Goal: Transaction & Acquisition: Book appointment/travel/reservation

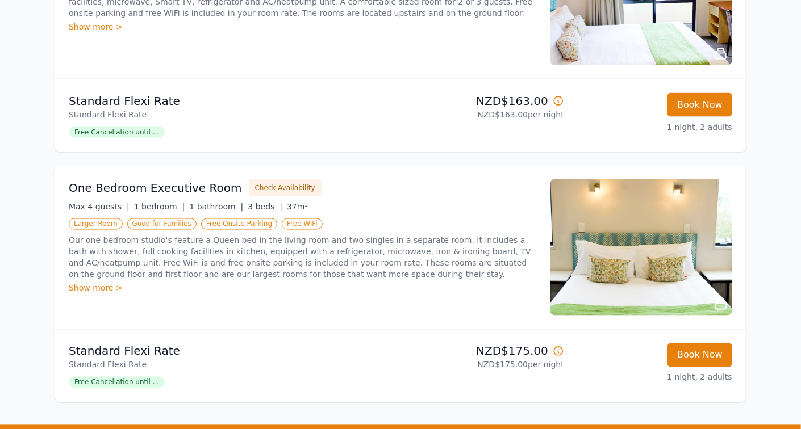
scroll to position [780, 0]
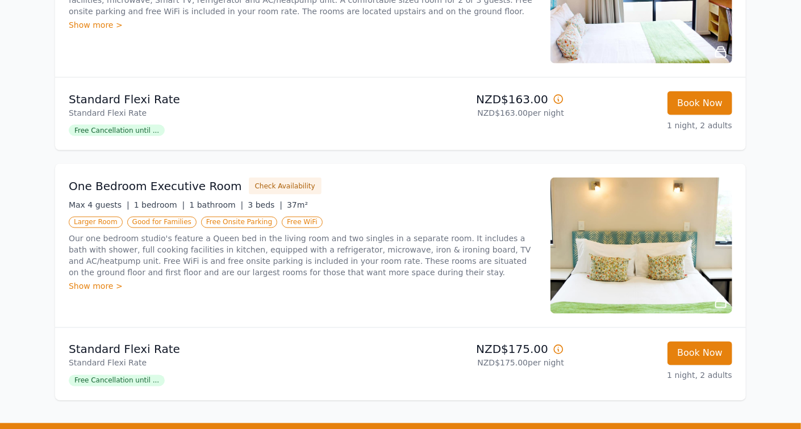
click at [111, 186] on h3 "One Bedroom Executive Room" at bounding box center [155, 186] width 173 height 16
click at [125, 190] on h3 "One Bedroom Executive Room" at bounding box center [155, 186] width 173 height 16
click at [170, 189] on h3 "One Bedroom Executive Room" at bounding box center [155, 186] width 173 height 16
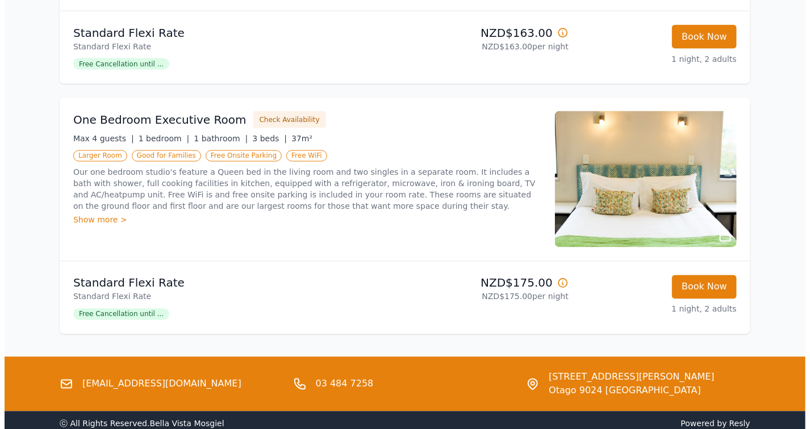
scroll to position [844, 0]
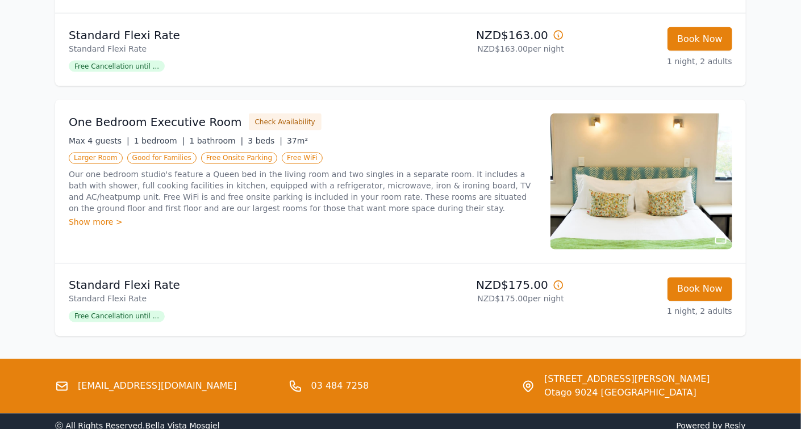
click at [663, 190] on img at bounding box center [641, 182] width 182 height 136
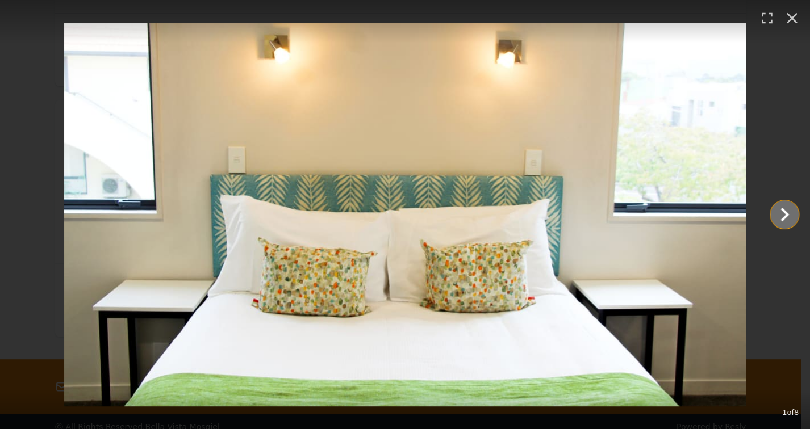
click at [781, 217] on icon "Show slide 2 of 8" at bounding box center [784, 214] width 27 height 27
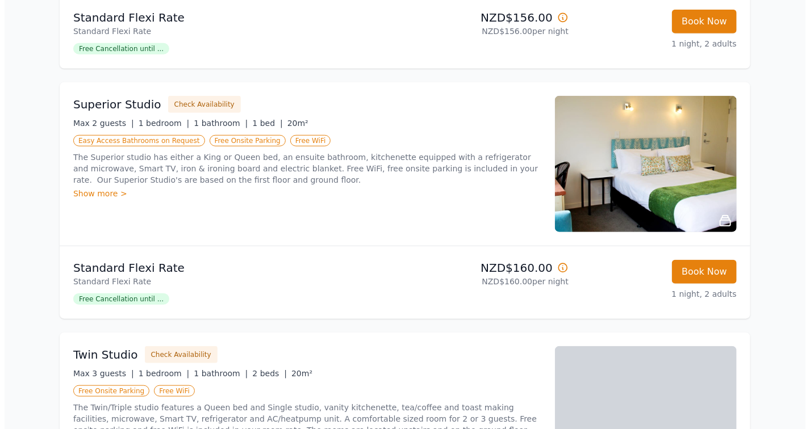
scroll to position [363, 0]
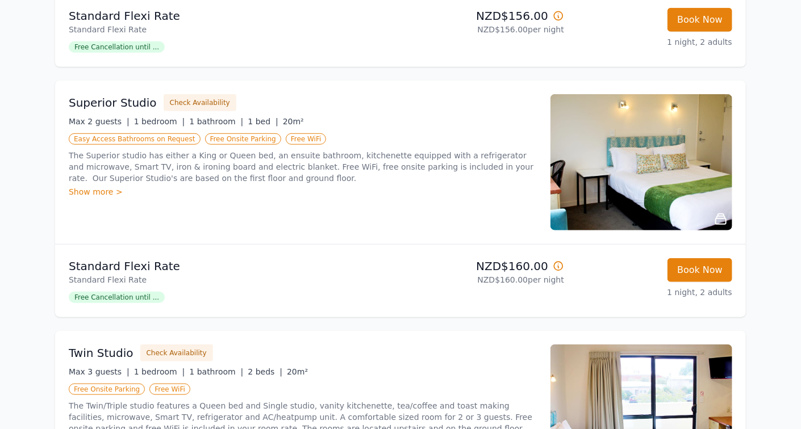
click at [102, 97] on h3 "Superior Studio" at bounding box center [113, 103] width 88 height 16
click at [668, 189] on img at bounding box center [641, 162] width 182 height 136
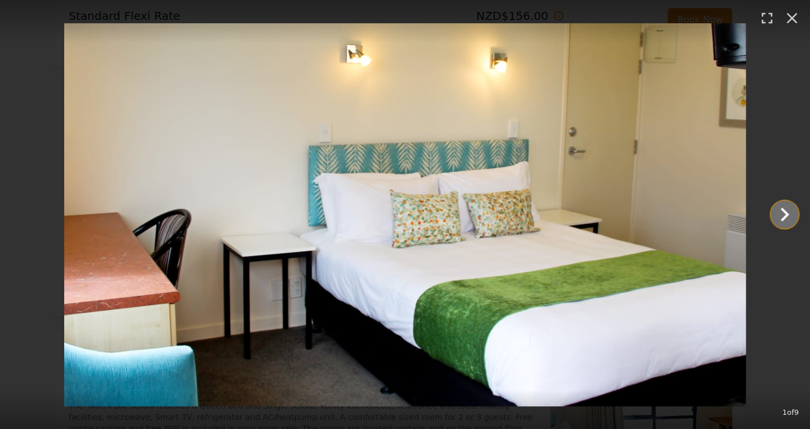
click at [780, 221] on icon "Show slide 2 of 9" at bounding box center [784, 214] width 27 height 27
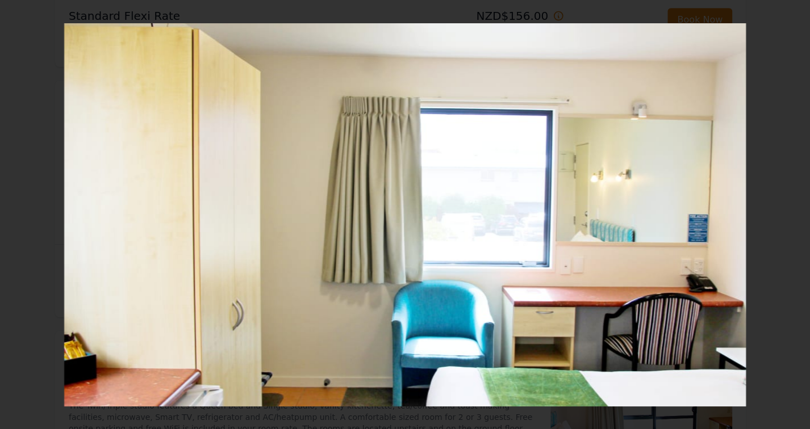
click at [773, 229] on div at bounding box center [405, 214] width 810 height 383
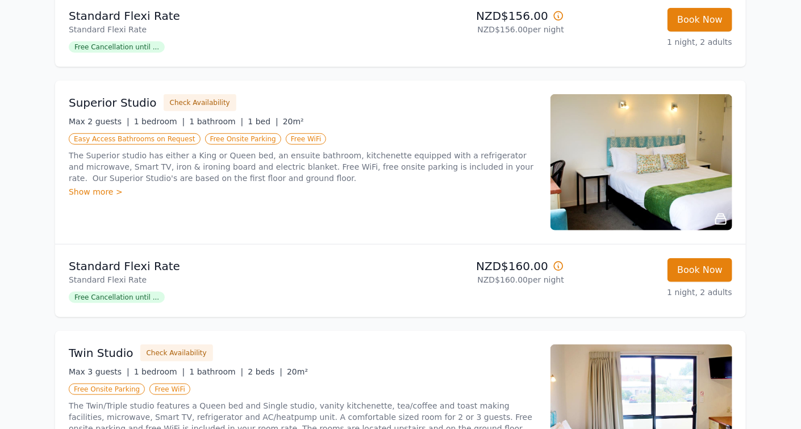
click at [698, 204] on img at bounding box center [641, 162] width 182 height 136
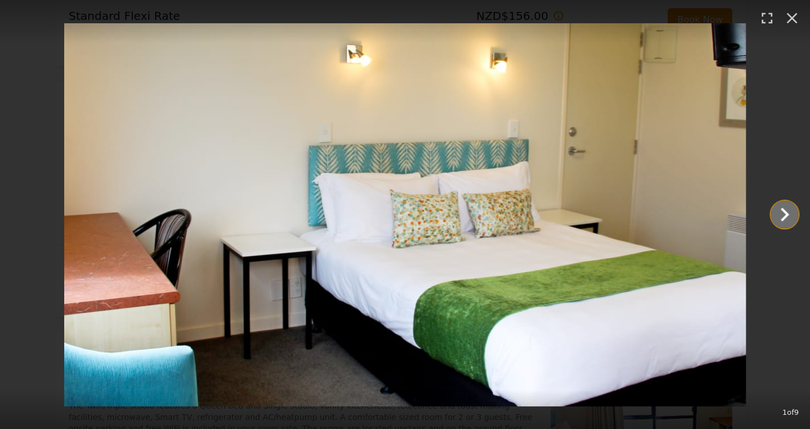
click at [781, 220] on icon "Show slide 2 of 9" at bounding box center [784, 215] width 9 height 14
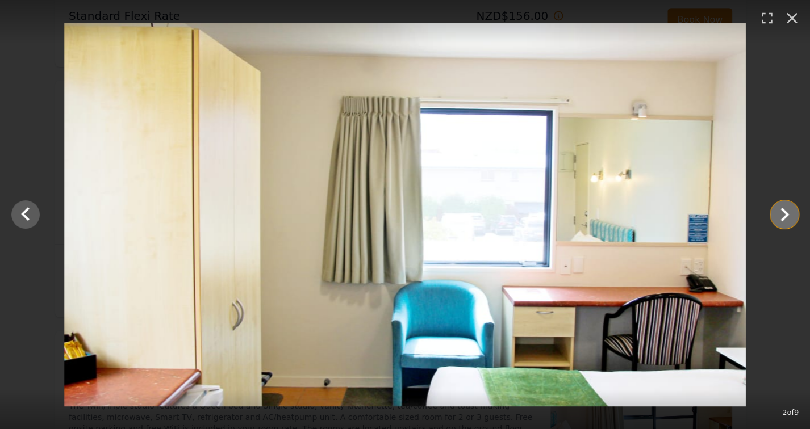
click at [781, 219] on icon "Show slide 3 of 9" at bounding box center [784, 215] width 9 height 14
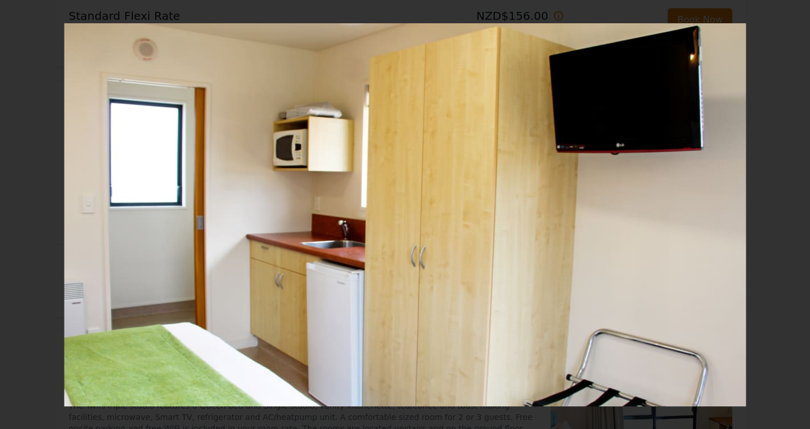
click at [772, 226] on icon "Show slide 4 of 9" at bounding box center [784, 214] width 27 height 27
